Goal: Task Accomplishment & Management: Manage account settings

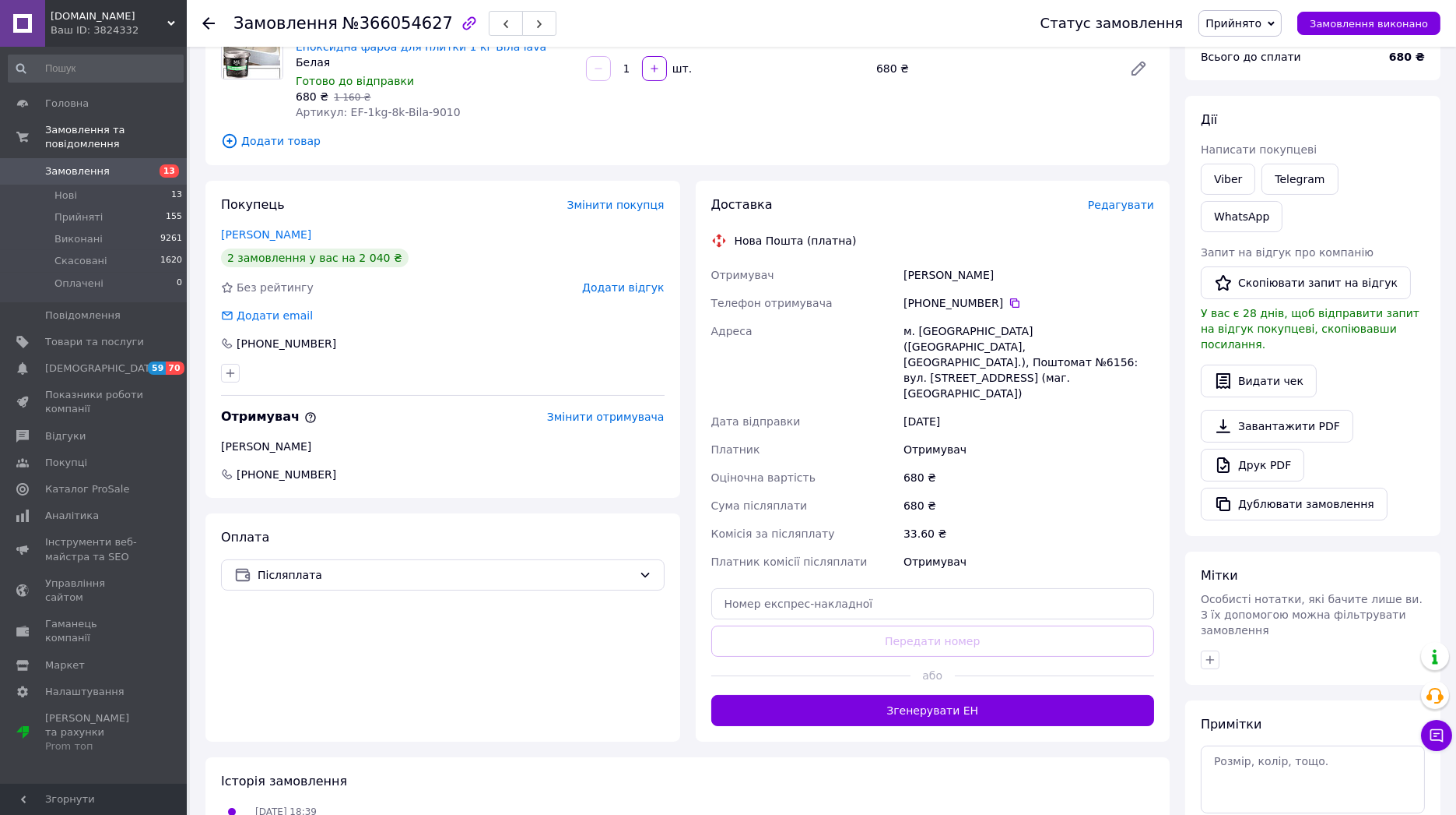
scroll to position [192, 0]
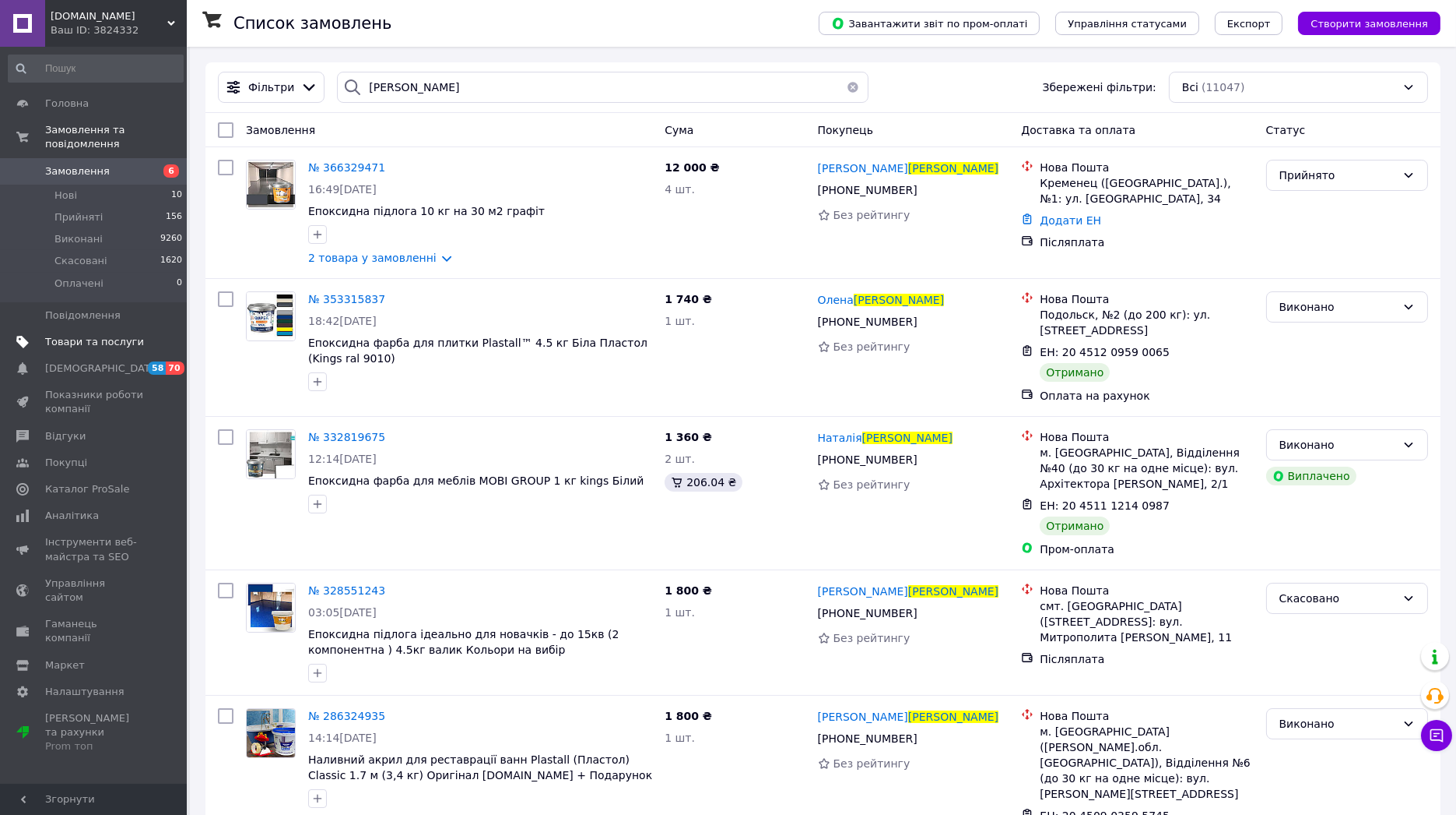
click at [101, 335] on span "Товари та послуги" at bounding box center [94, 342] width 99 height 14
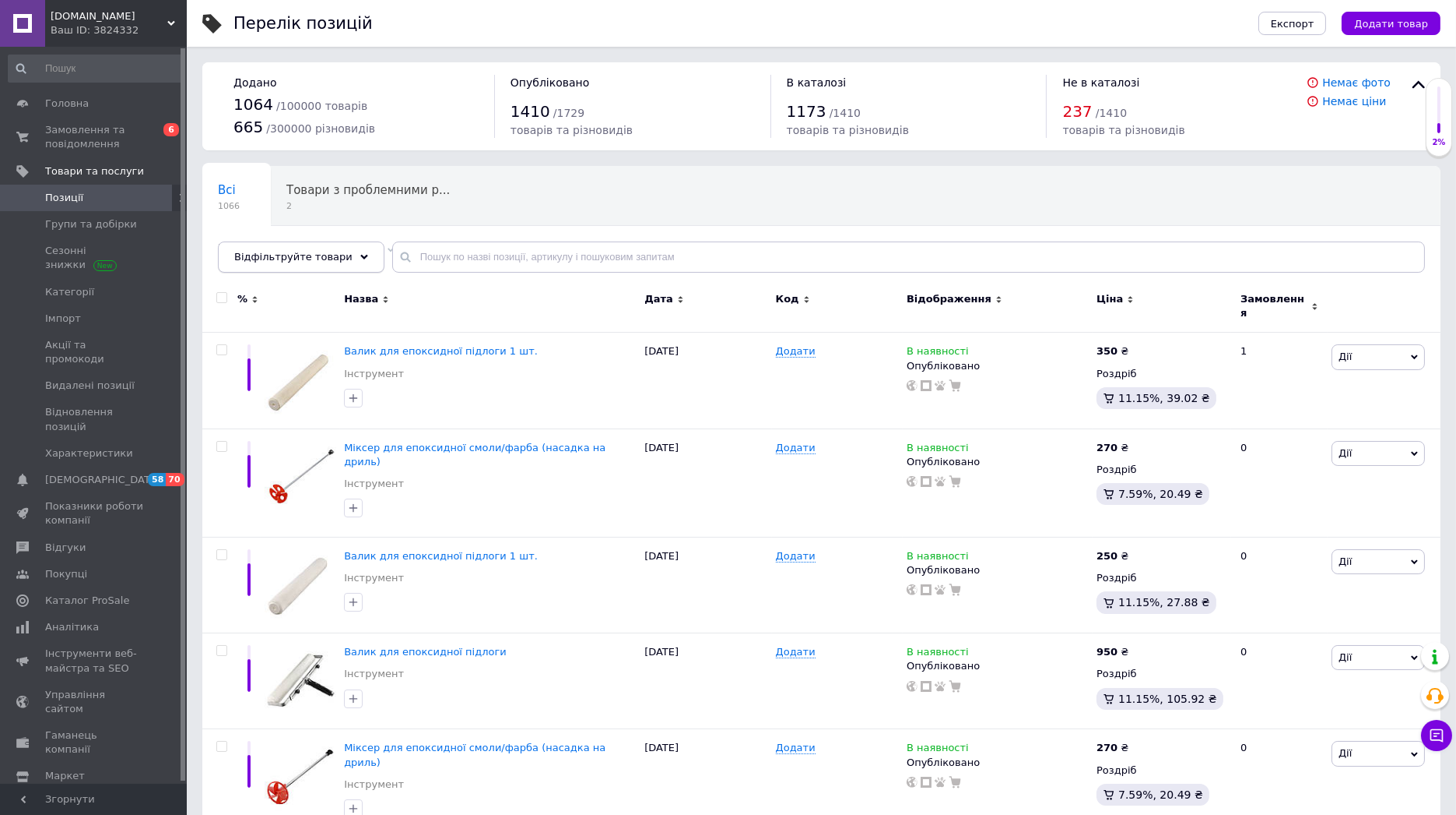
click at [340, 254] on div "Відфільтруйте товари" at bounding box center [301, 257] width 167 height 31
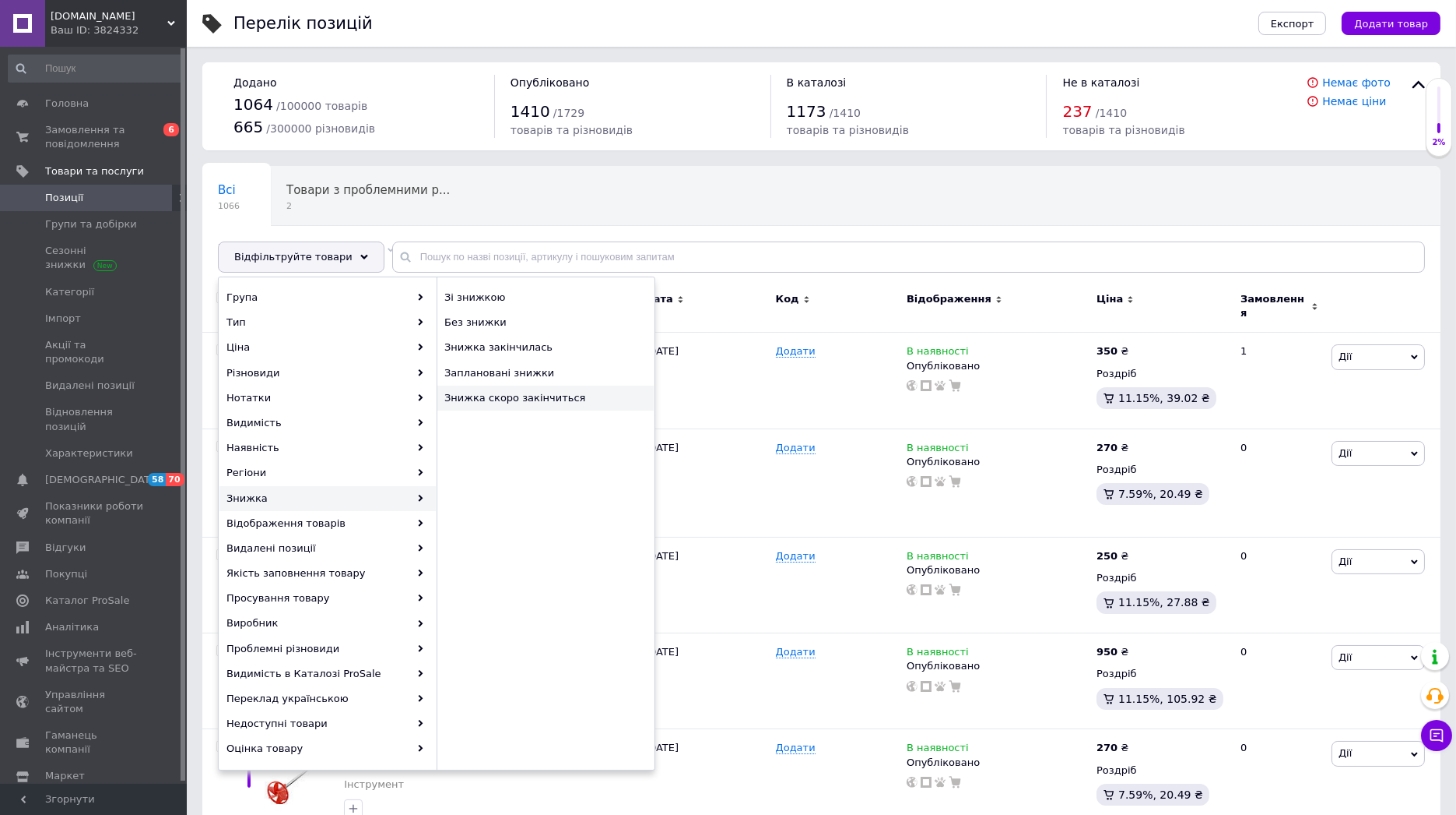
click at [541, 400] on span "Знижка скоро закінчиться" at bounding box center [539, 398] width 188 height 14
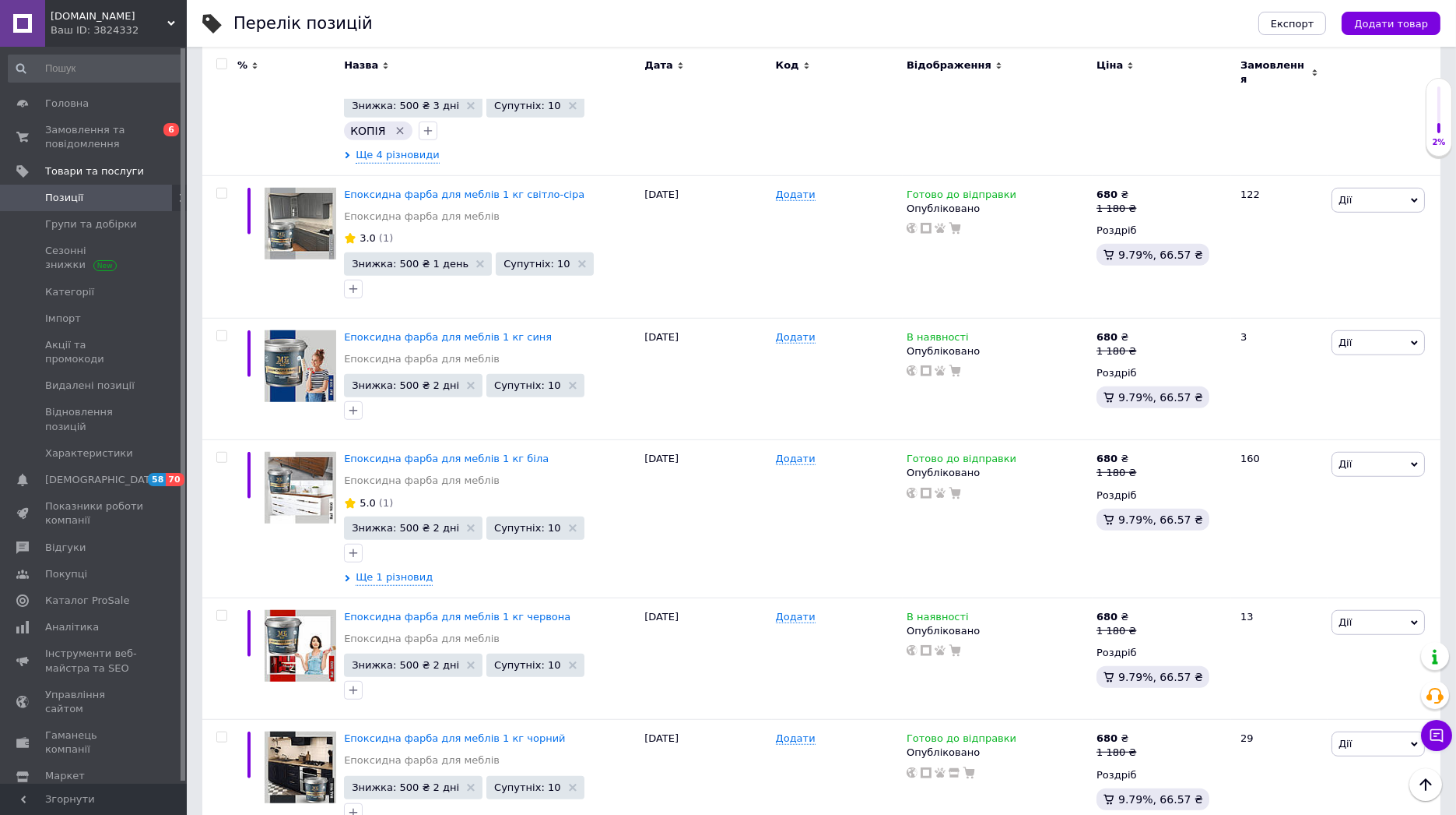
scroll to position [2595, 0]
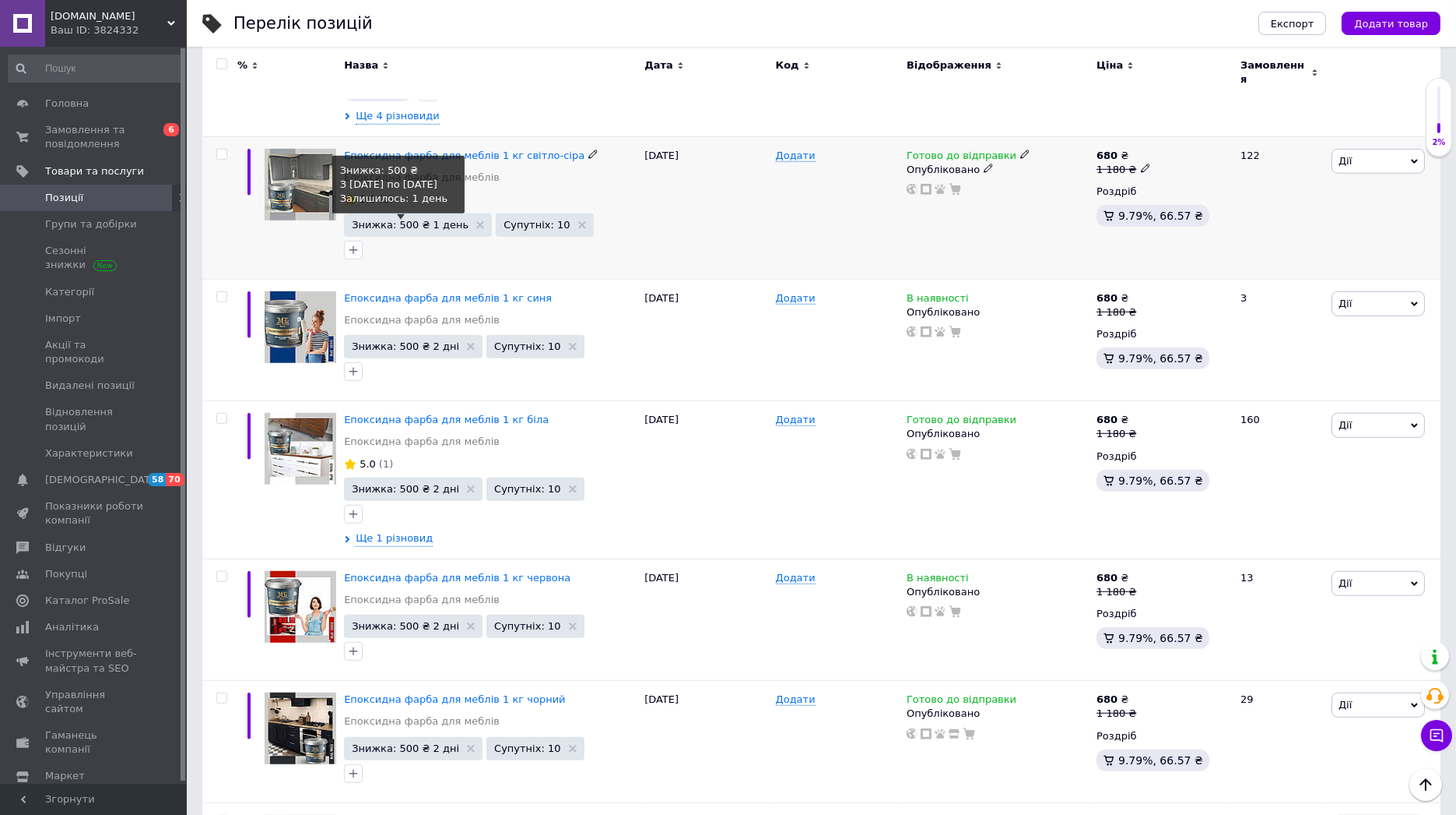
click at [420, 220] on span "Знижка: 500 ₴ 1 день" at bounding box center [410, 225] width 117 height 10
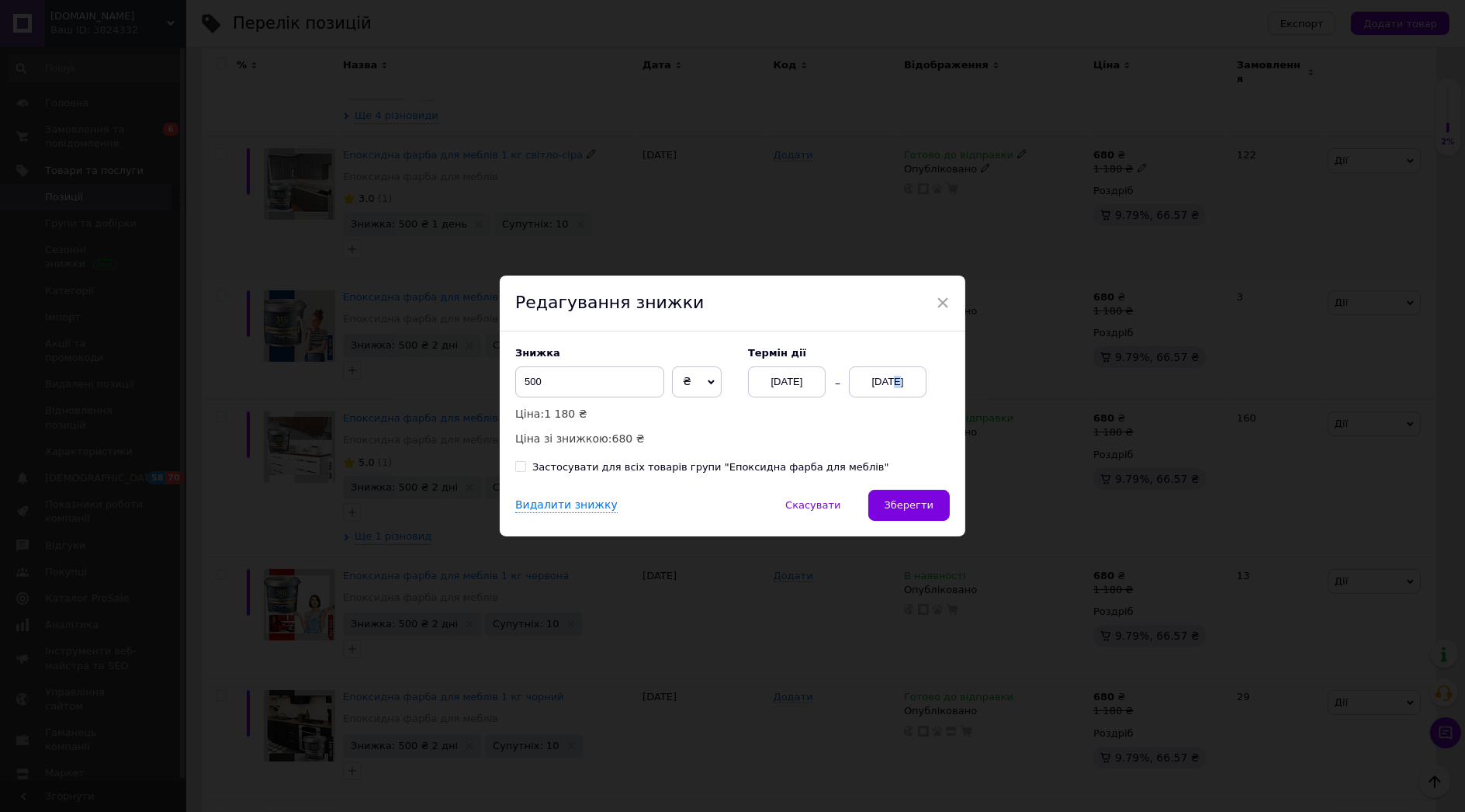
click at [881, 375] on div "[DATE]" at bounding box center [888, 381] width 78 height 31
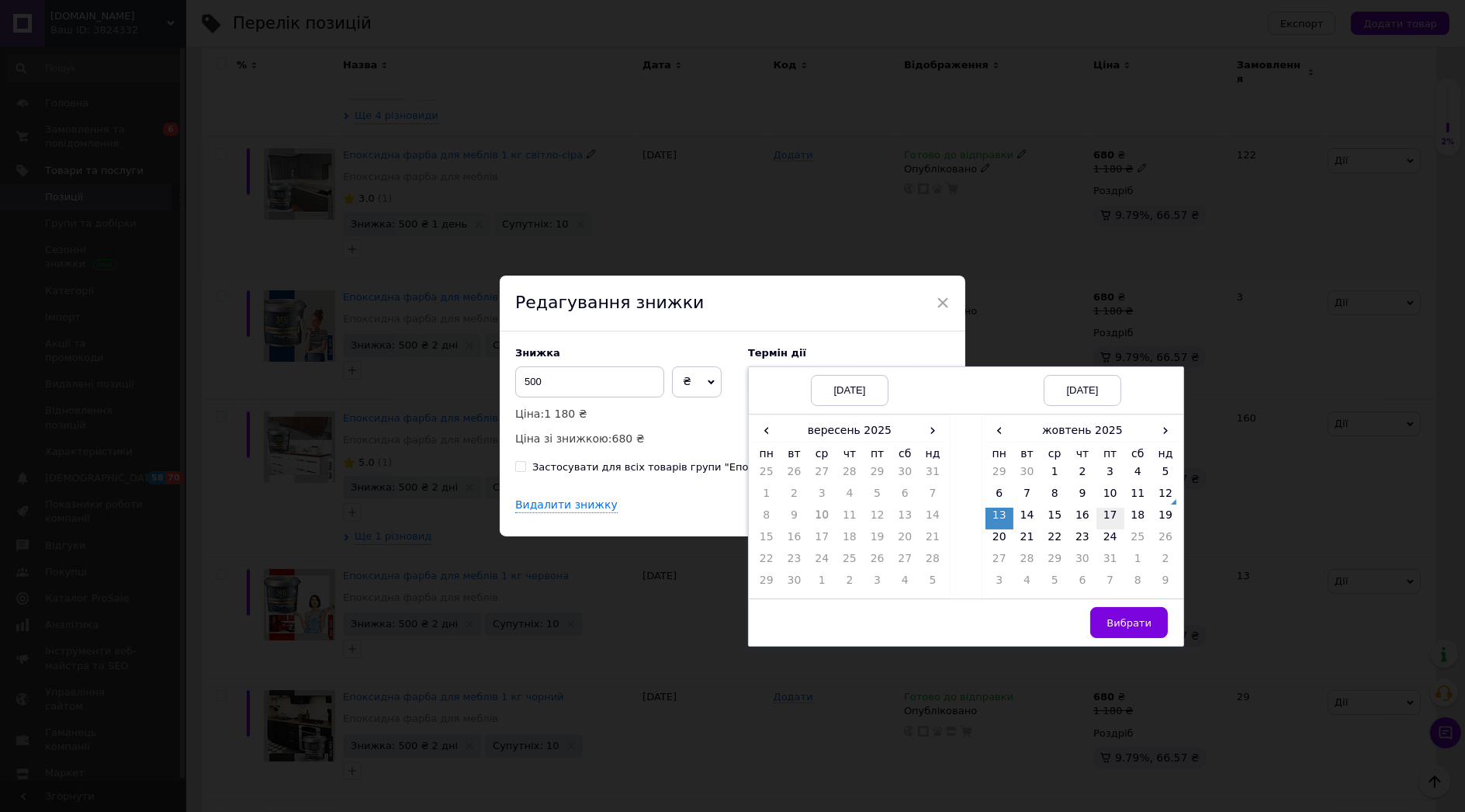
click at [1105, 512] on td "17" at bounding box center [1110, 518] width 28 height 22
click at [1114, 613] on button "Вибрати" at bounding box center [1129, 622] width 78 height 31
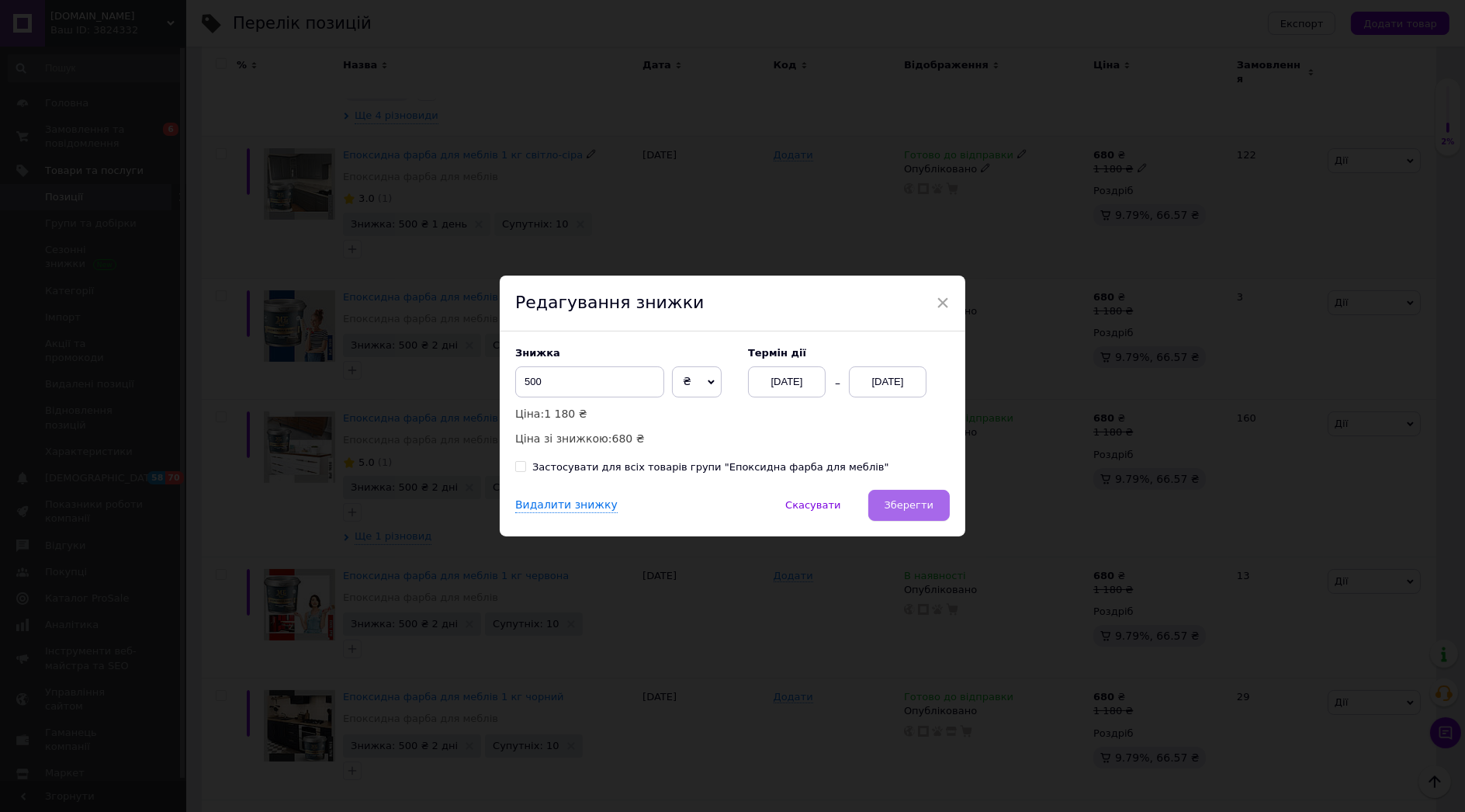
drag, startPoint x: 905, startPoint y: 514, endPoint x: 881, endPoint y: 515, distance: 24.0
click at [904, 514] on button "Зберегти" at bounding box center [909, 505] width 82 height 31
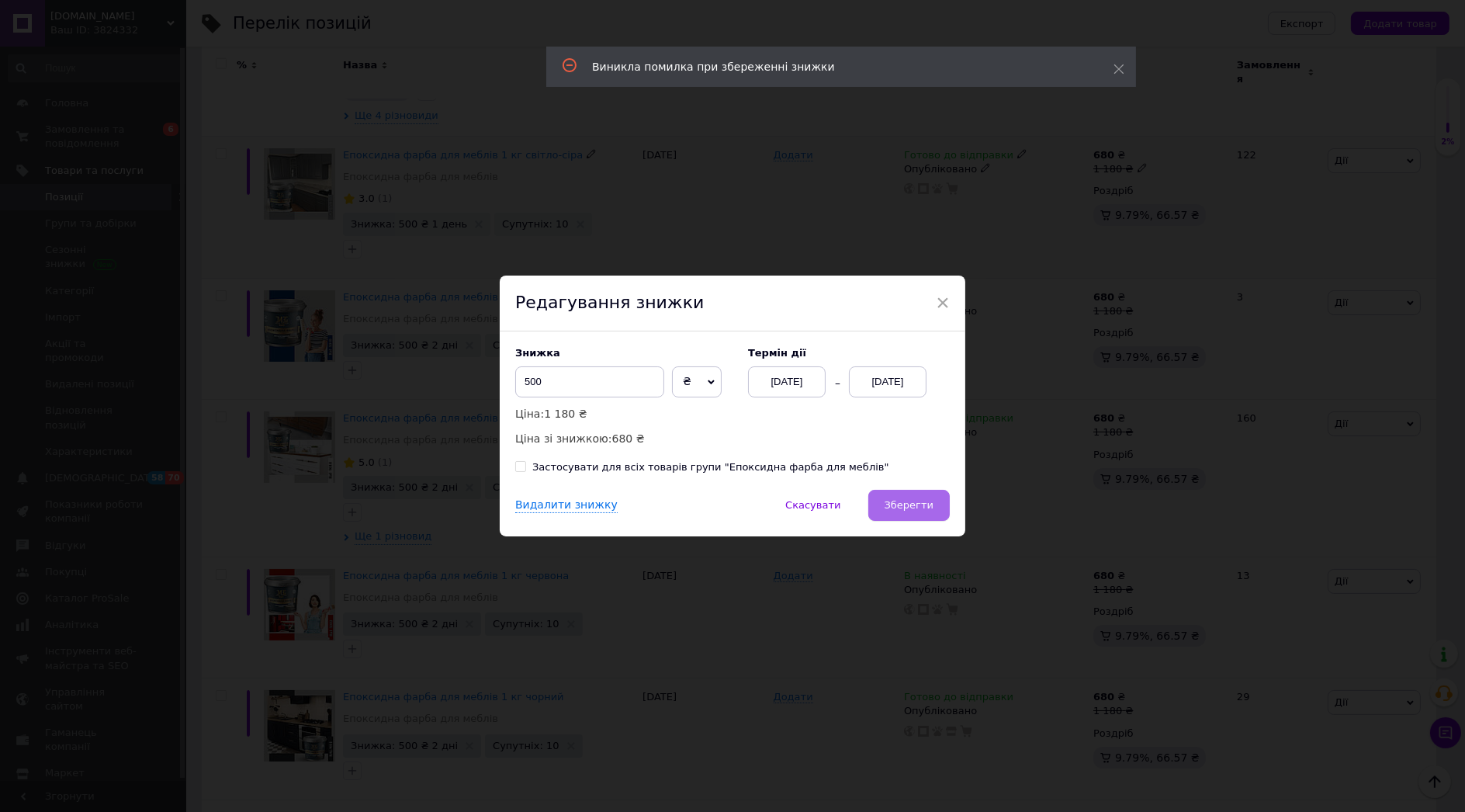
click at [900, 508] on span "Зберегти" at bounding box center [909, 505] width 49 height 11
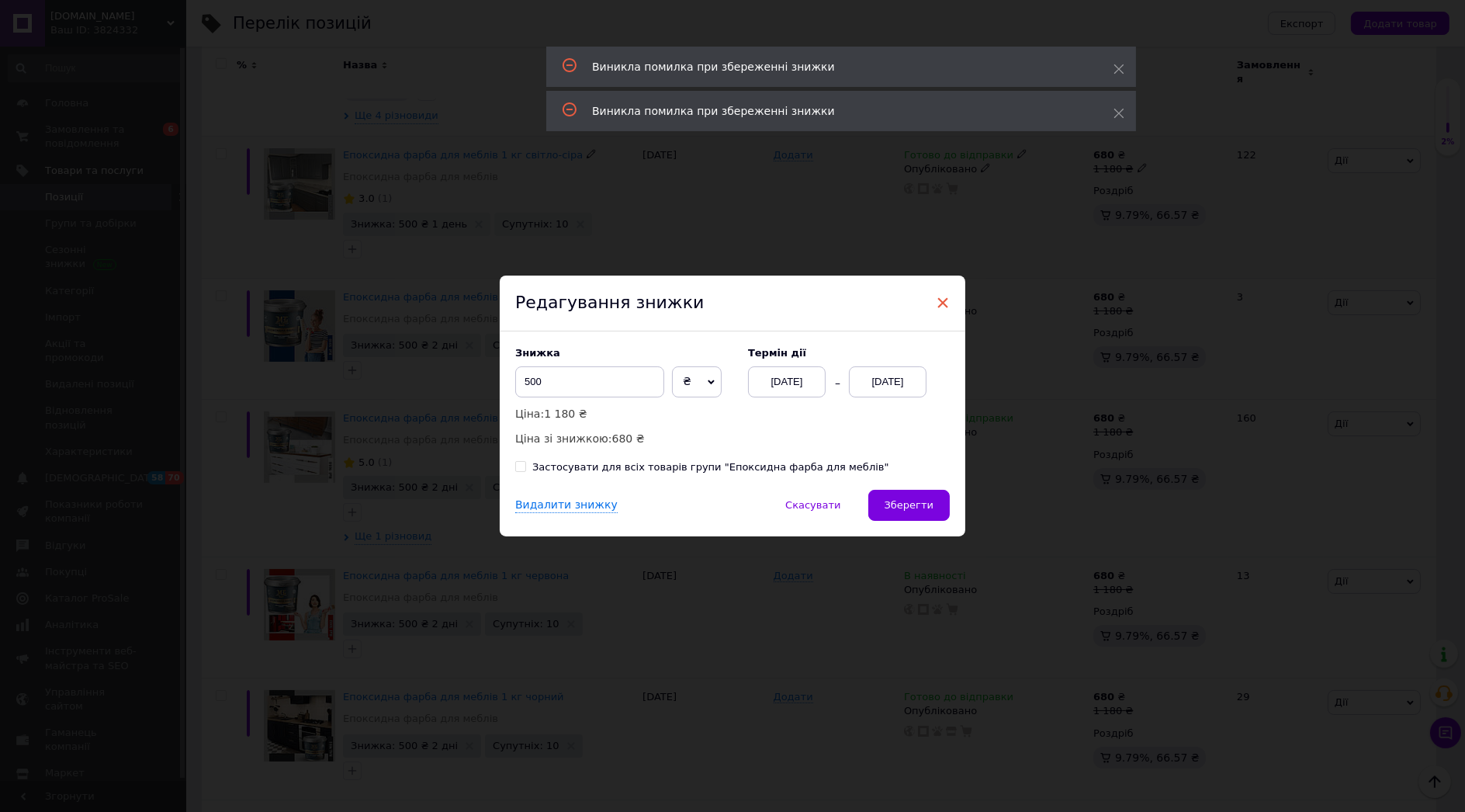
drag, startPoint x: 940, startPoint y: 303, endPoint x: 389, endPoint y: 198, distance: 560.9
click at [940, 302] on span "×" at bounding box center [942, 303] width 14 height 27
